Goal: Navigation & Orientation: Understand site structure

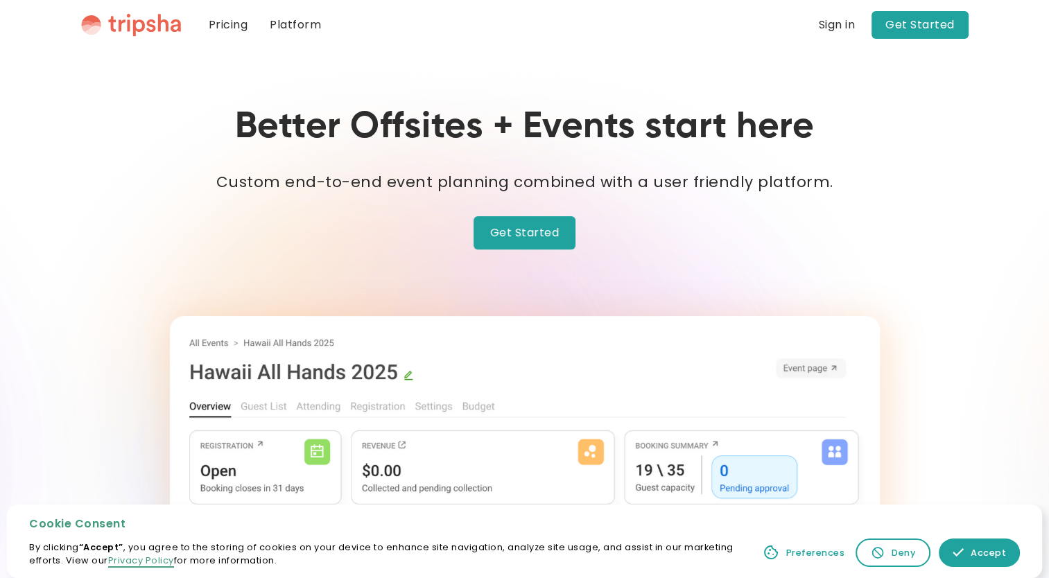
click at [295, 26] on link "Platform" at bounding box center [296, 25] width 74 height 50
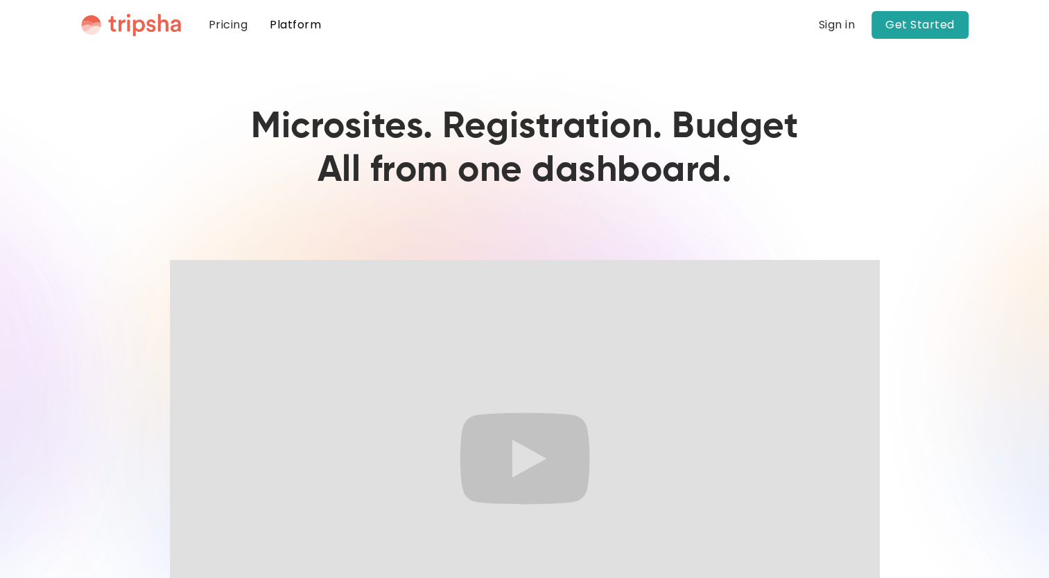
click at [236, 24] on link "Pricing" at bounding box center [229, 25] width 62 height 50
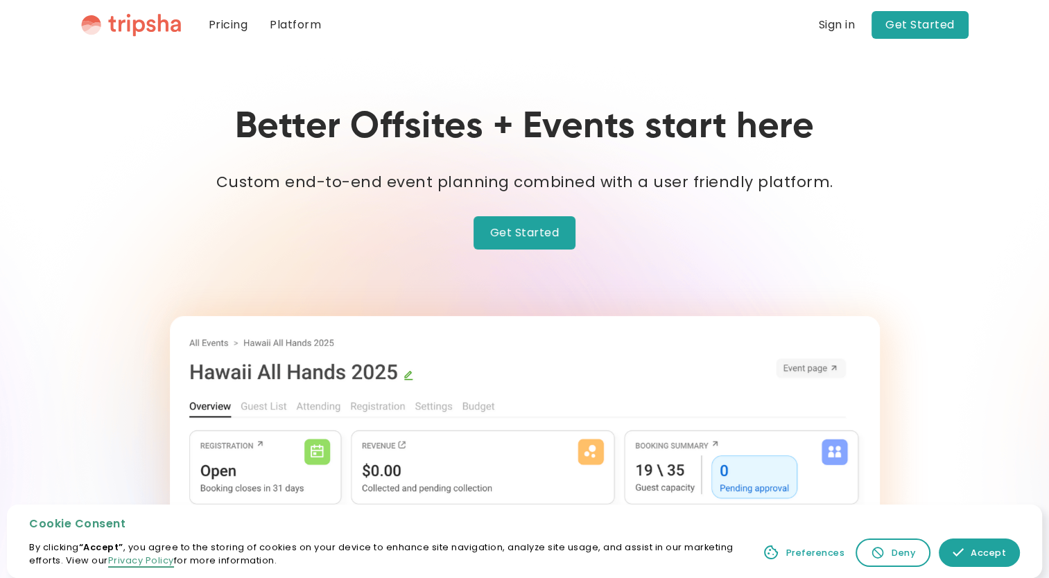
click at [138, 26] on img "home" at bounding box center [131, 25] width 100 height 24
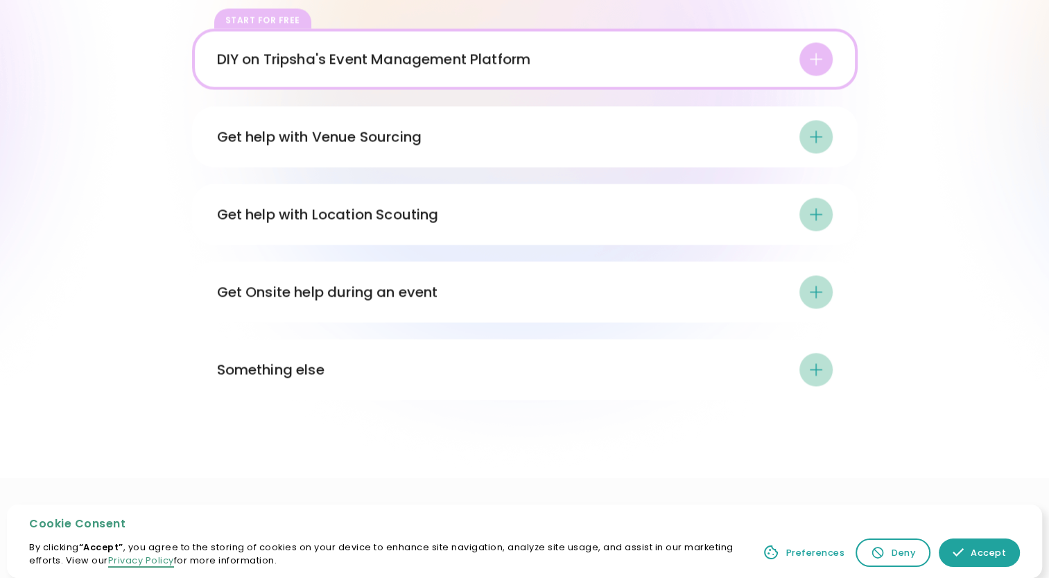
scroll to position [1958, 0]
